Goal: Information Seeking & Learning: Learn about a topic

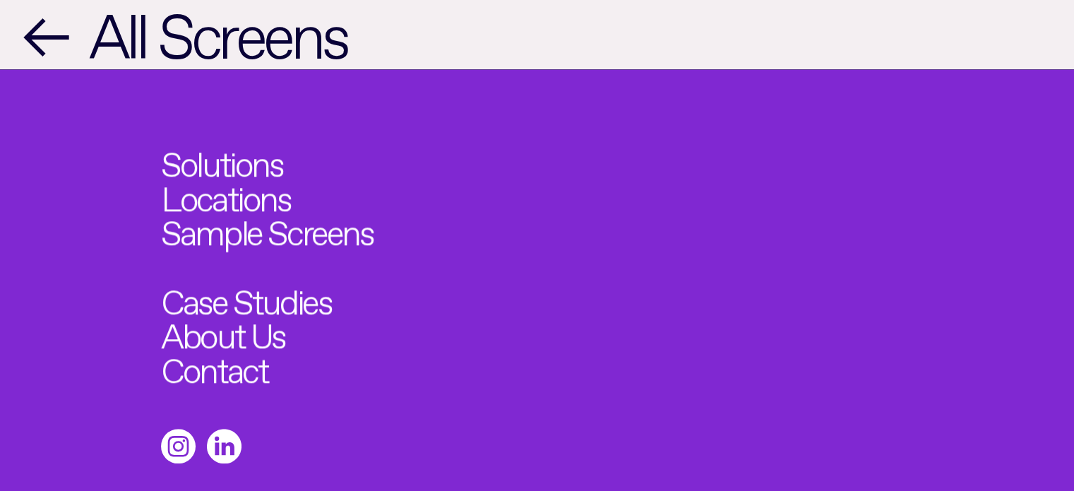
scroll to position [1353, 0]
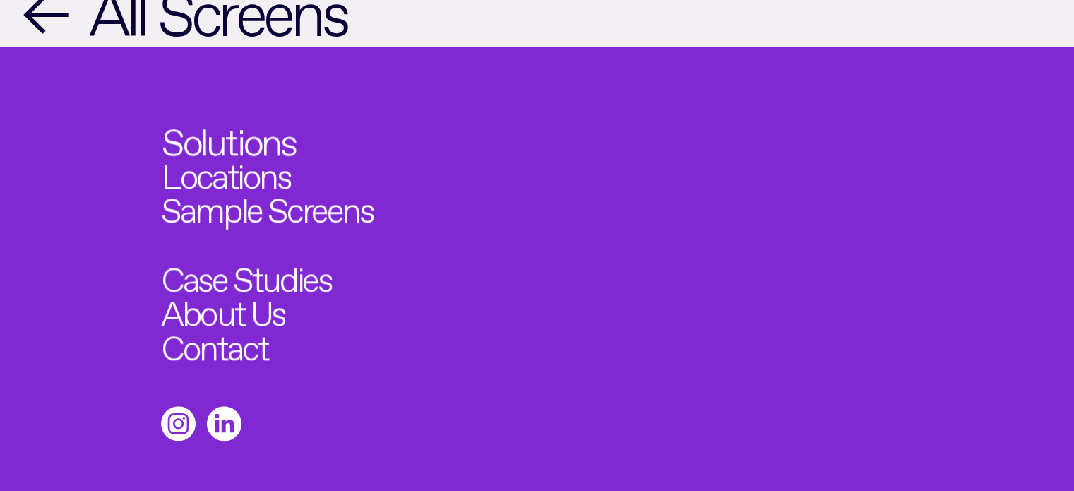
click at [263, 118] on link "Solutions" at bounding box center [229, 137] width 134 height 38
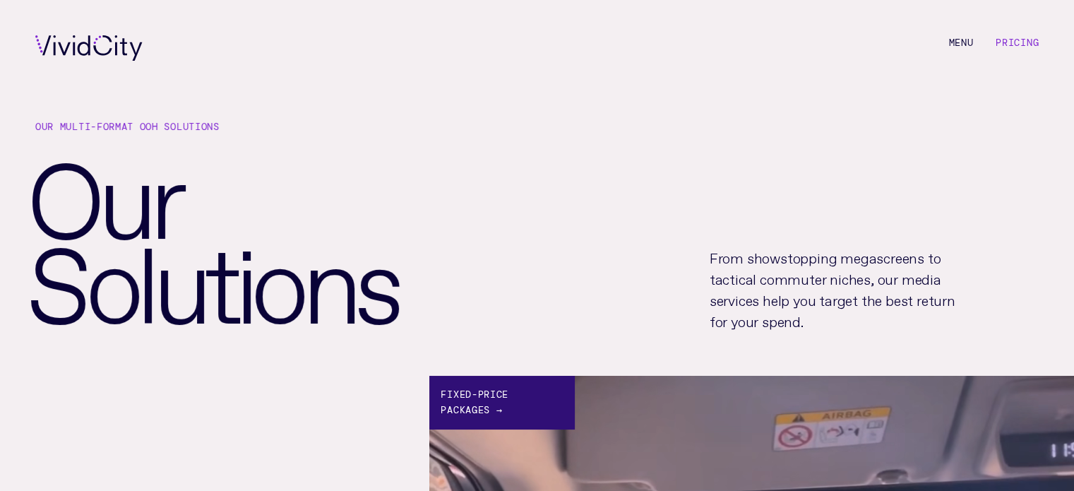
click at [1014, 45] on link "Pricing" at bounding box center [1017, 42] width 43 height 13
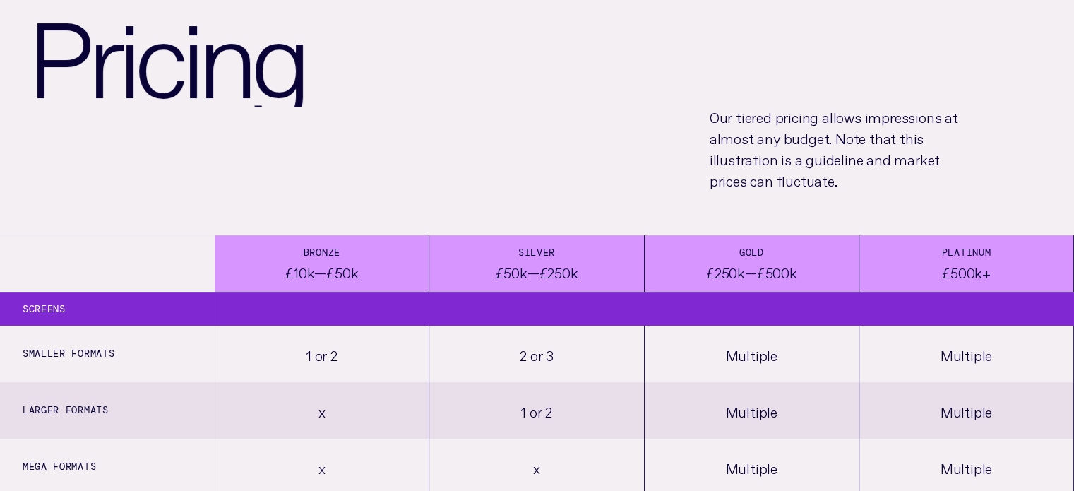
scroll to position [141, 0]
